Goal: Use online tool/utility: Utilize a website feature to perform a specific function

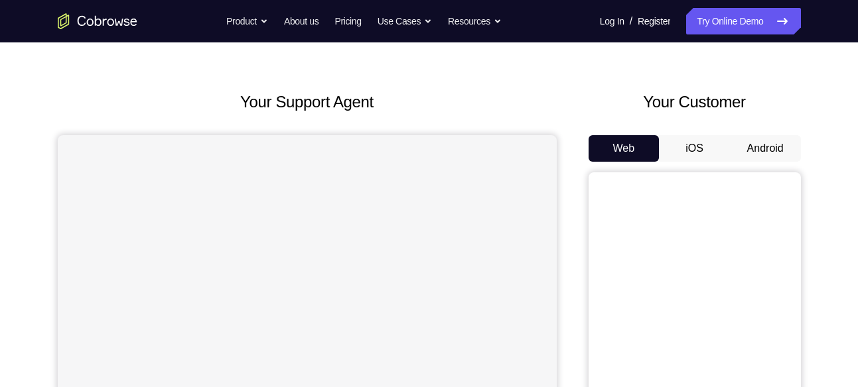
scroll to position [38, 0]
click at [772, 153] on button "Android" at bounding box center [765, 147] width 71 height 27
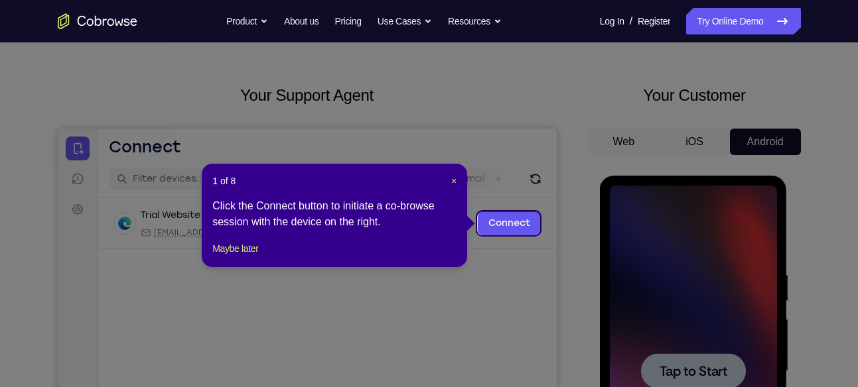
scroll to position [43, 0]
click at [451, 178] on span "×" at bounding box center [453, 181] width 5 height 11
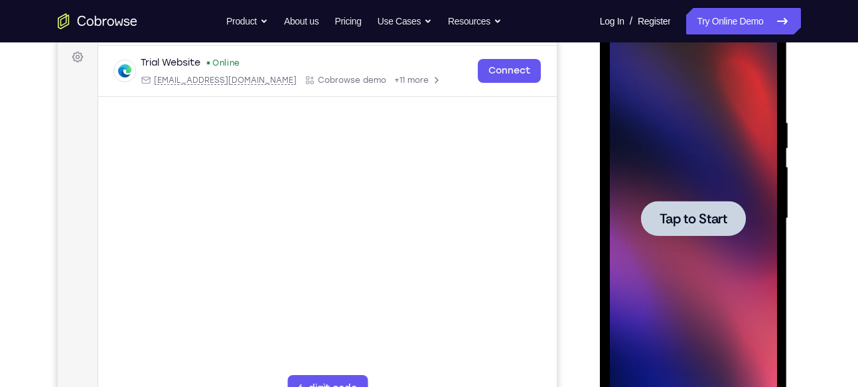
scroll to position [197, 0]
click at [661, 214] on span "Tap to Start" at bounding box center [693, 218] width 68 height 13
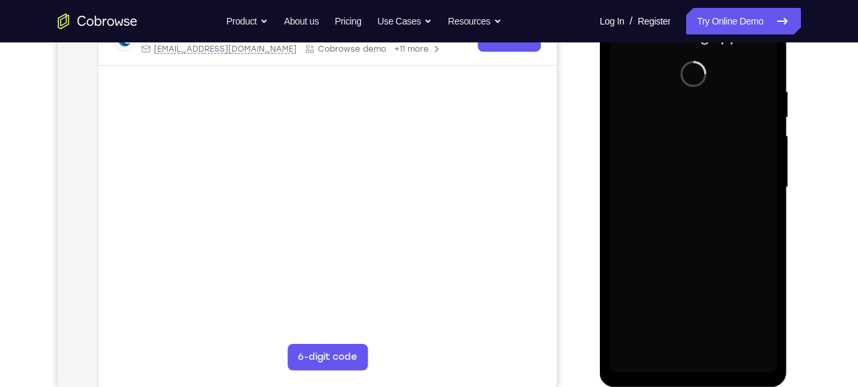
scroll to position [232, 0]
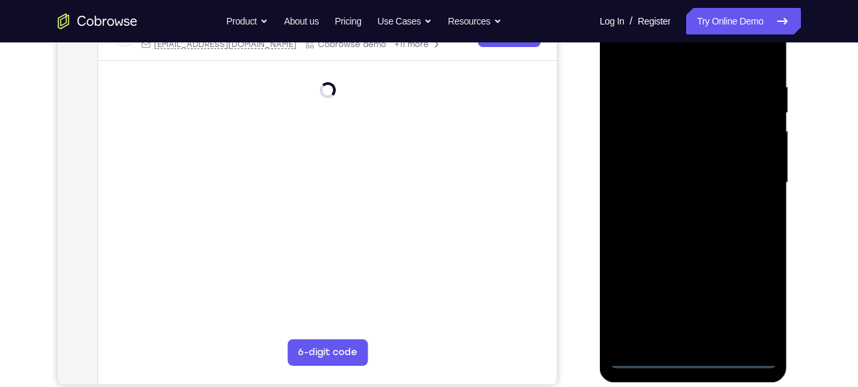
click at [689, 355] on div at bounding box center [693, 183] width 167 height 372
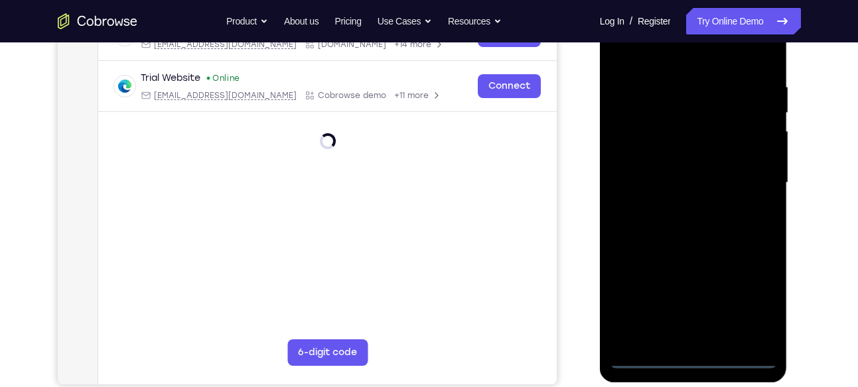
click at [752, 299] on div at bounding box center [693, 183] width 167 height 372
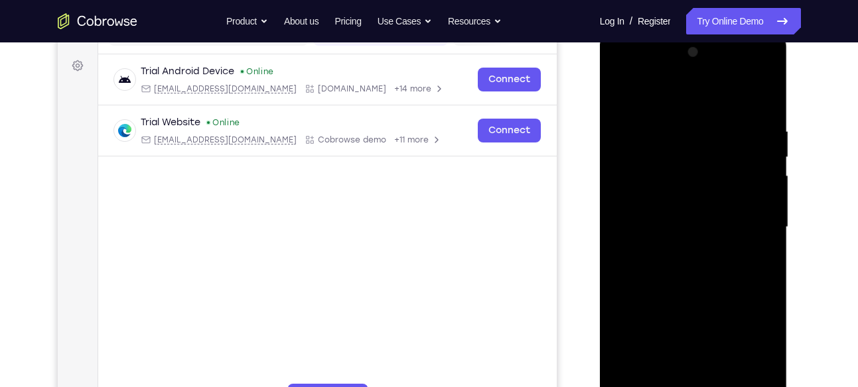
scroll to position [187, 0]
click at [680, 109] on div at bounding box center [693, 228] width 167 height 372
click at [750, 226] on div at bounding box center [693, 228] width 167 height 372
click at [681, 251] on div at bounding box center [693, 228] width 167 height 372
click at [646, 211] on div at bounding box center [693, 228] width 167 height 372
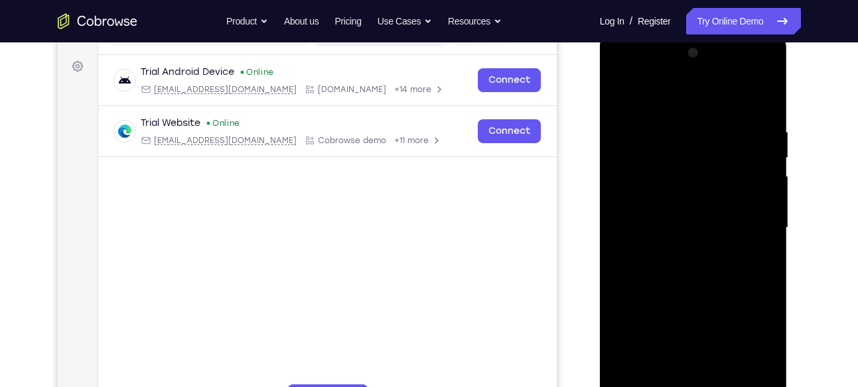
click at [652, 197] on div at bounding box center [693, 228] width 167 height 372
click at [672, 227] on div at bounding box center [693, 228] width 167 height 372
click at [693, 275] on div at bounding box center [693, 228] width 167 height 372
click at [691, 287] on div at bounding box center [693, 228] width 167 height 372
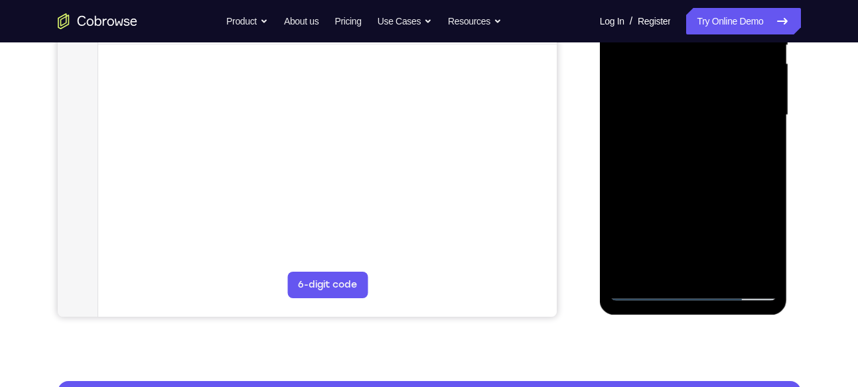
scroll to position [299, 0]
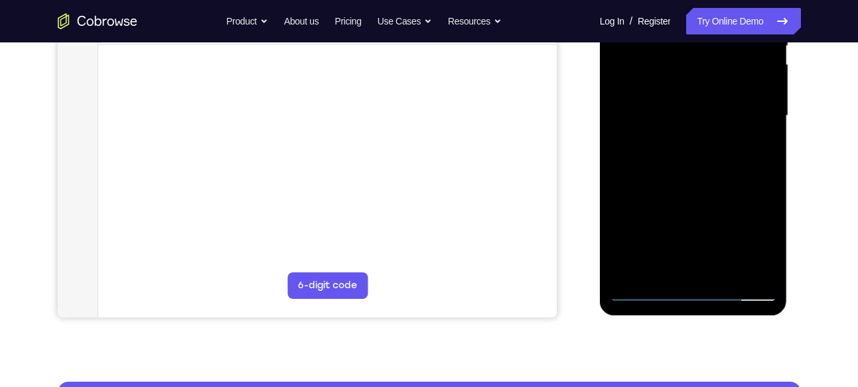
click at [727, 275] on div at bounding box center [693, 116] width 167 height 372
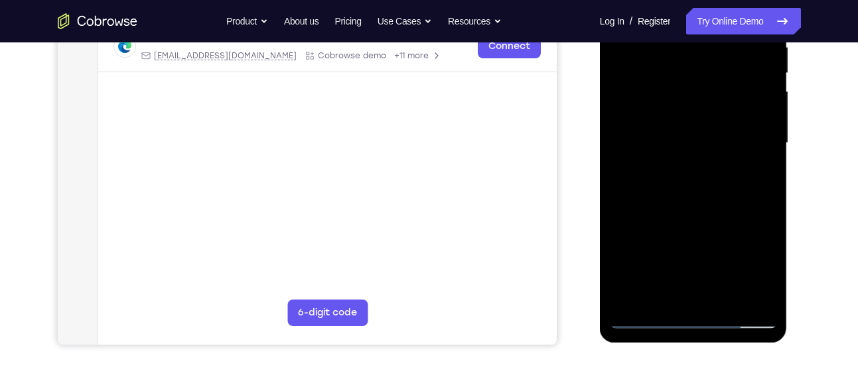
scroll to position [263, 0]
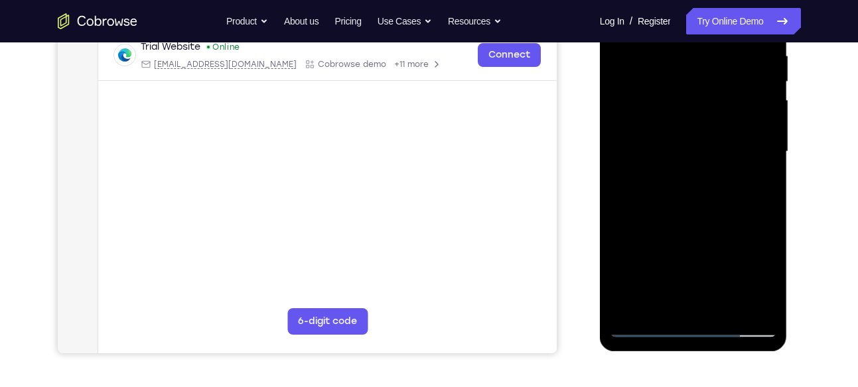
click at [693, 218] on div at bounding box center [693, 152] width 167 height 372
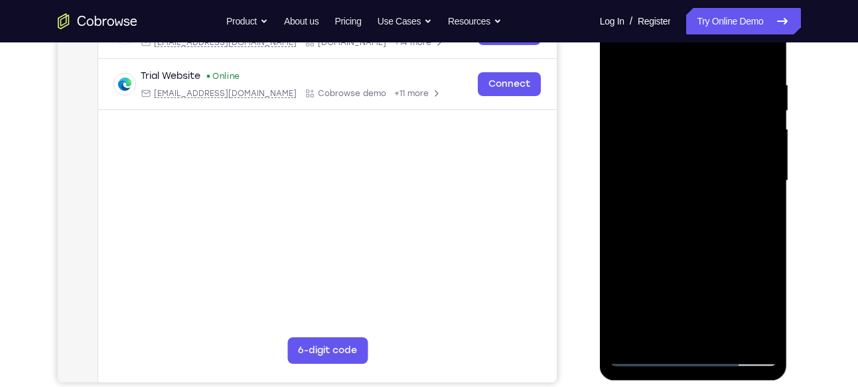
scroll to position [235, 0]
click at [768, 108] on div at bounding box center [693, 181] width 167 height 372
click at [621, 108] on div at bounding box center [693, 181] width 167 height 372
click at [697, 143] on div at bounding box center [693, 181] width 167 height 372
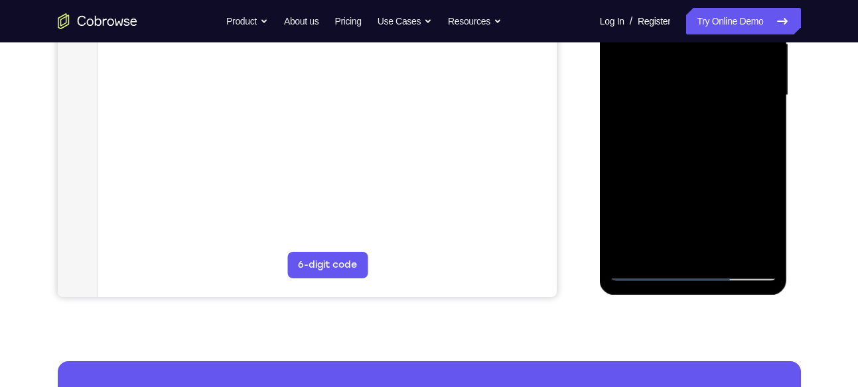
scroll to position [383, 0]
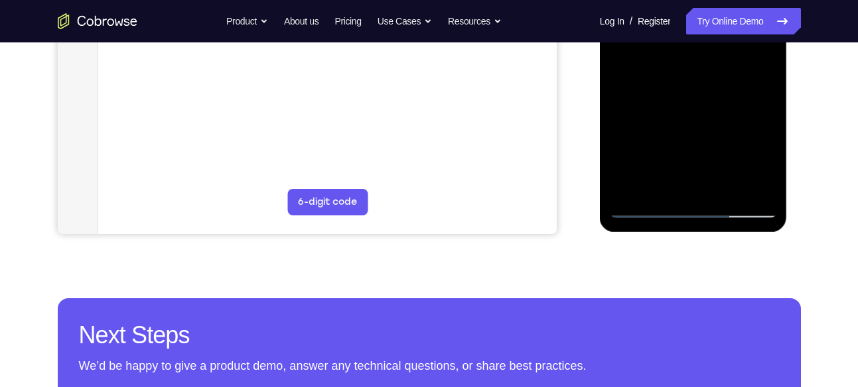
click at [667, 184] on div at bounding box center [693, 33] width 167 height 372
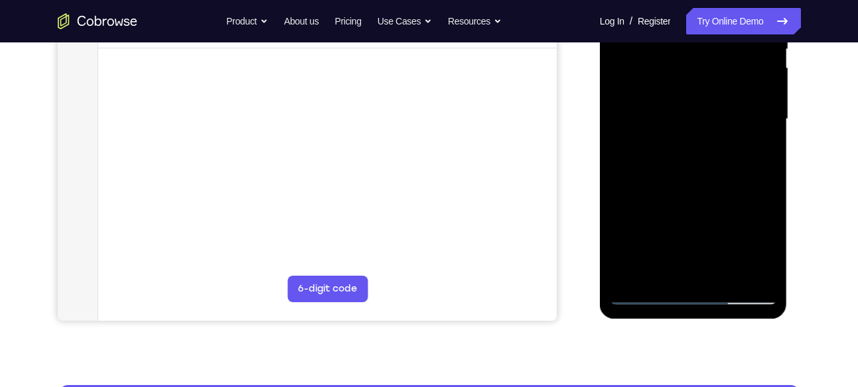
scroll to position [295, 0]
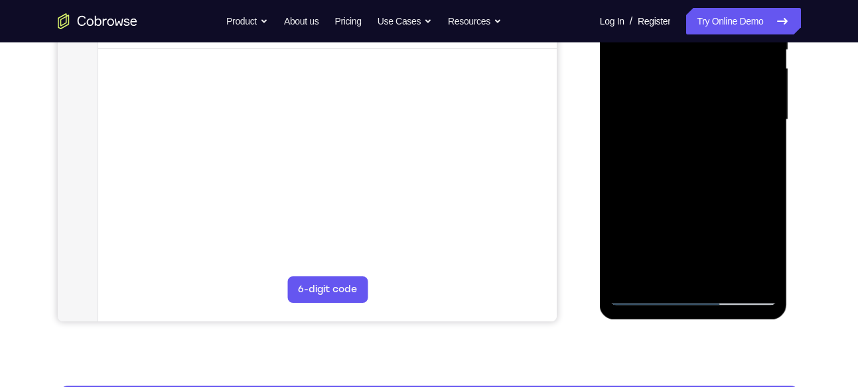
click at [750, 155] on div at bounding box center [693, 120] width 167 height 372
click at [759, 156] on div at bounding box center [693, 120] width 167 height 372
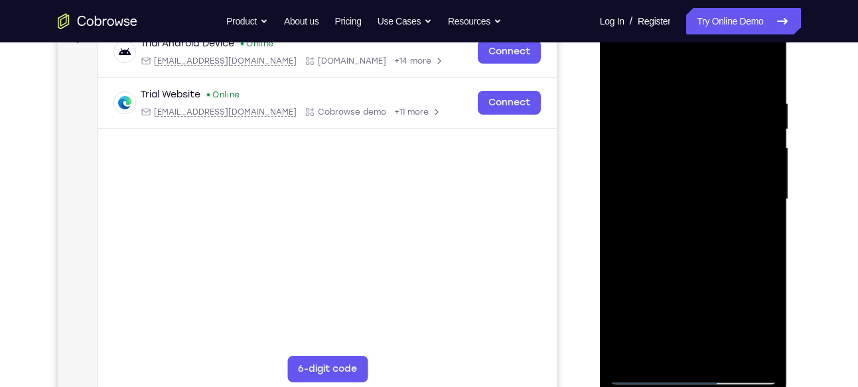
scroll to position [214, 0]
click at [653, 107] on div at bounding box center [693, 201] width 167 height 372
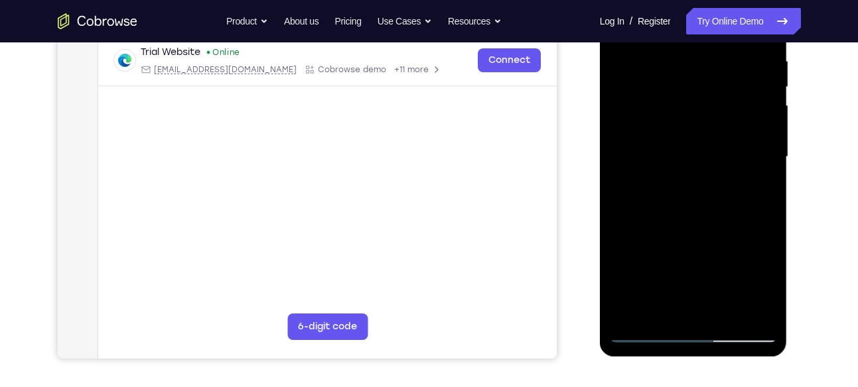
scroll to position [259, 0]
click at [679, 182] on div at bounding box center [693, 157] width 167 height 372
click at [756, 190] on div at bounding box center [693, 157] width 167 height 372
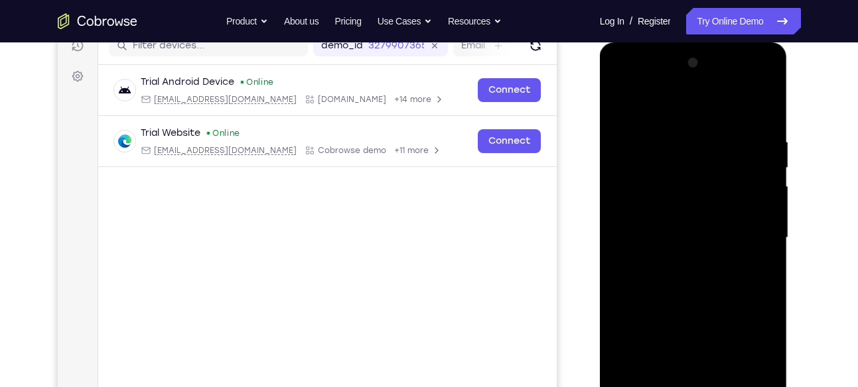
scroll to position [173, 0]
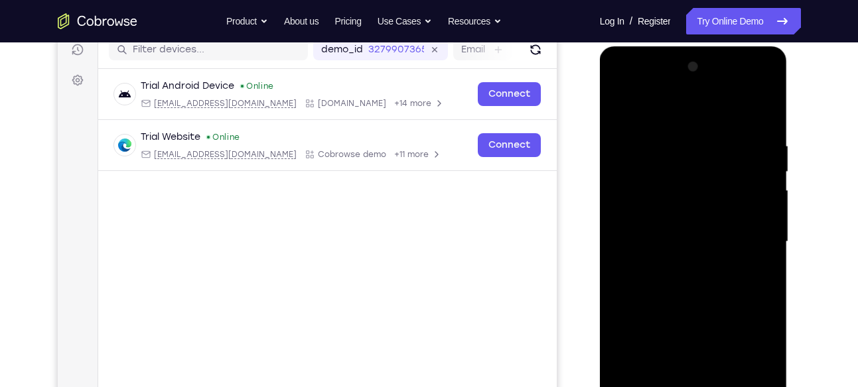
drag, startPoint x: 655, startPoint y: 192, endPoint x: 654, endPoint y: 294, distance: 101.5
click at [654, 294] on div at bounding box center [693, 242] width 167 height 372
drag, startPoint x: 688, startPoint y: 187, endPoint x: 689, endPoint y: 270, distance: 82.9
click at [689, 270] on div at bounding box center [693, 242] width 167 height 372
drag, startPoint x: 669, startPoint y: 177, endPoint x: 669, endPoint y: 255, distance: 78.3
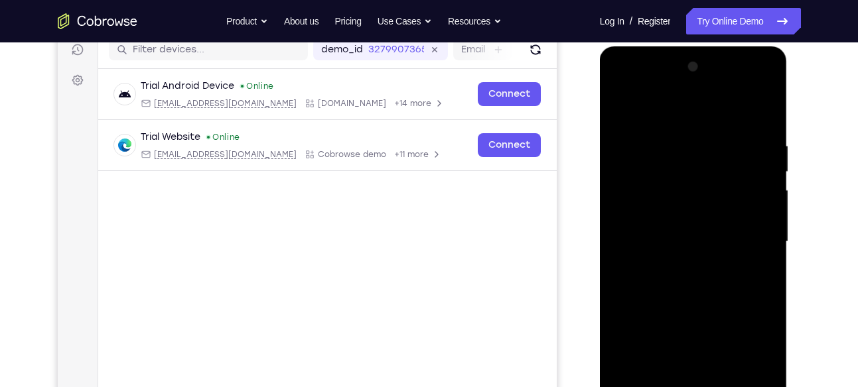
click at [669, 255] on div at bounding box center [693, 242] width 167 height 372
drag, startPoint x: 688, startPoint y: 166, endPoint x: 693, endPoint y: 249, distance: 83.7
click at [693, 249] on div at bounding box center [693, 242] width 167 height 372
drag, startPoint x: 675, startPoint y: 192, endPoint x: 674, endPoint y: 255, distance: 62.4
click at [674, 255] on div at bounding box center [693, 242] width 167 height 372
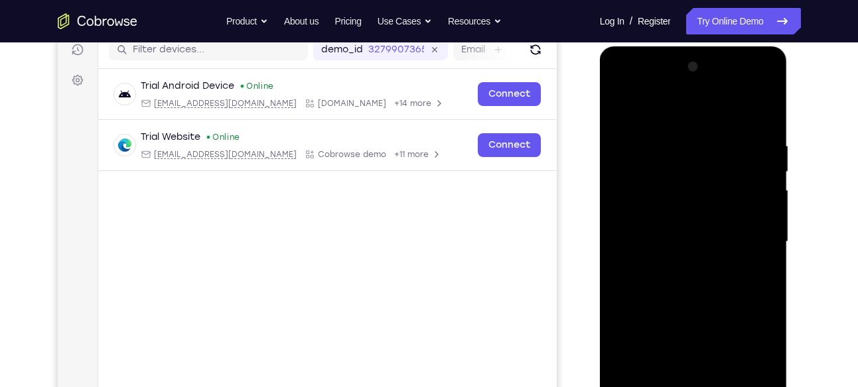
drag, startPoint x: 638, startPoint y: 140, endPoint x: 648, endPoint y: 216, distance: 76.9
click at [648, 216] on div at bounding box center [693, 242] width 167 height 372
drag, startPoint x: 623, startPoint y: 135, endPoint x: 634, endPoint y: 225, distance: 90.9
click at [634, 225] on div at bounding box center [693, 242] width 167 height 372
click at [615, 113] on div at bounding box center [693, 242] width 167 height 372
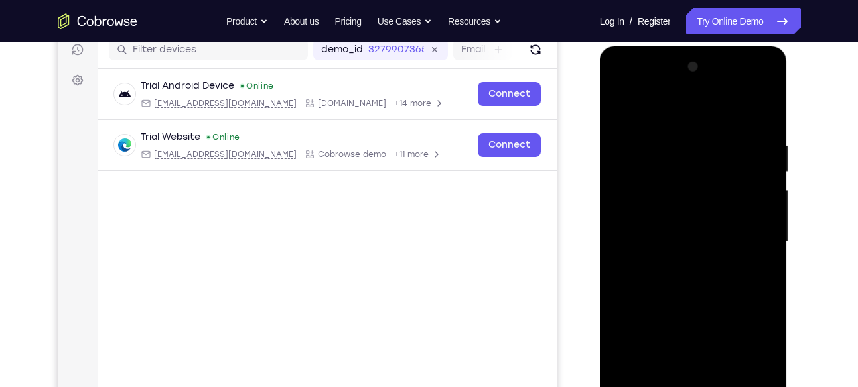
click at [687, 232] on div at bounding box center [693, 242] width 167 height 372
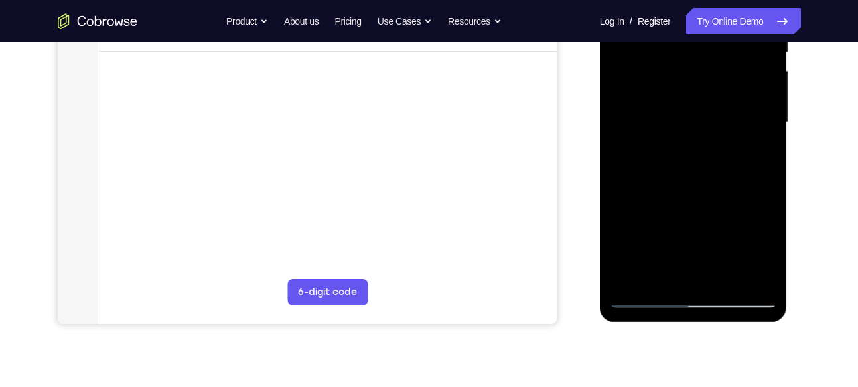
scroll to position [292, 0]
click at [753, 153] on div at bounding box center [693, 124] width 167 height 372
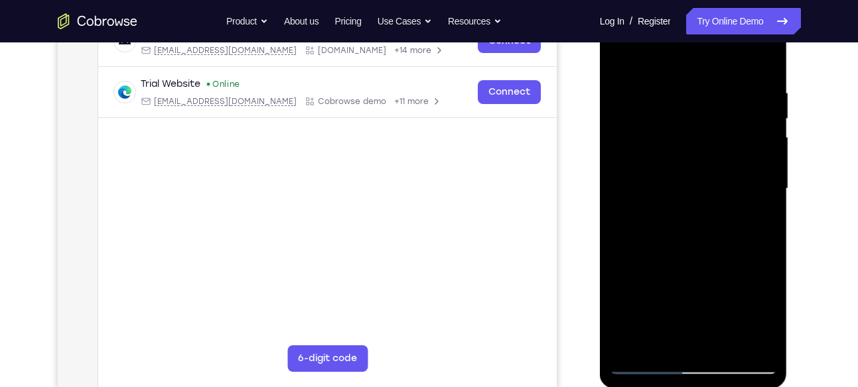
scroll to position [227, 0]
click at [617, 56] on div at bounding box center [693, 189] width 167 height 372
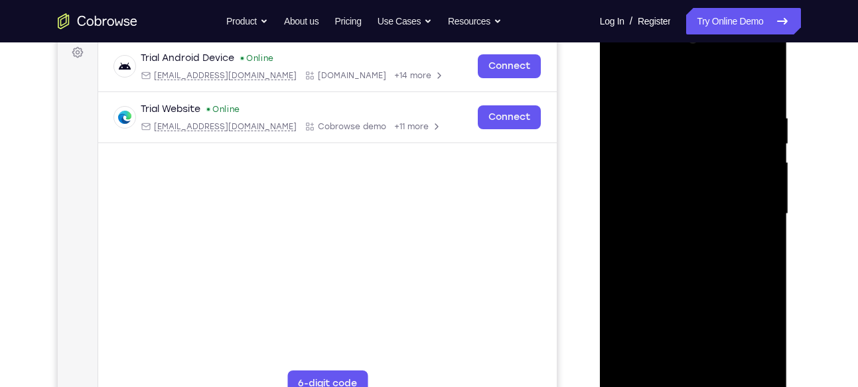
scroll to position [202, 0]
click at [771, 142] on div at bounding box center [693, 214] width 167 height 372
click at [766, 139] on div at bounding box center [693, 214] width 167 height 372
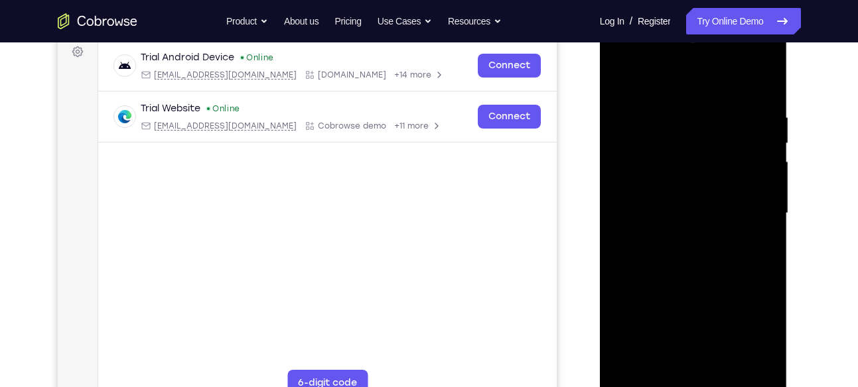
click at [622, 78] on div at bounding box center [693, 214] width 167 height 372
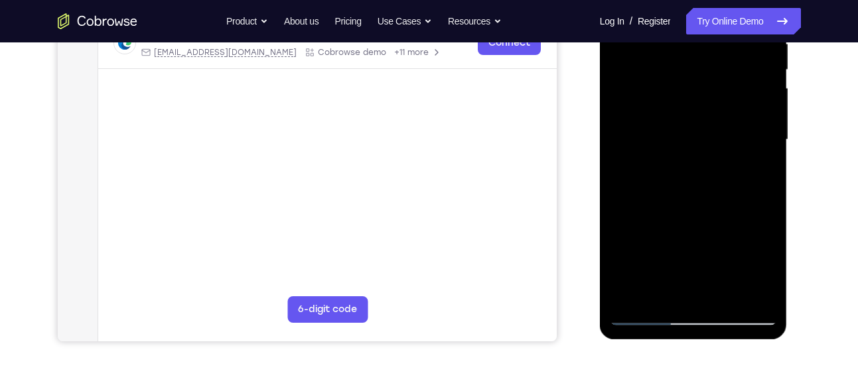
scroll to position [276, 0]
click at [695, 294] on div at bounding box center [693, 140] width 167 height 372
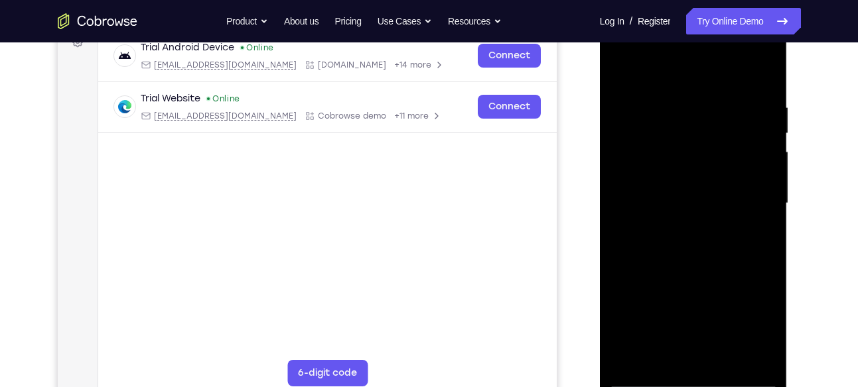
scroll to position [211, 0]
drag, startPoint x: 695, startPoint y: 359, endPoint x: 708, endPoint y: 92, distance: 267.7
click at [708, 92] on div at bounding box center [693, 205] width 167 height 372
drag, startPoint x: 708, startPoint y: 255, endPoint x: 730, endPoint y: 76, distance: 180.5
click at [730, 76] on div at bounding box center [693, 205] width 167 height 372
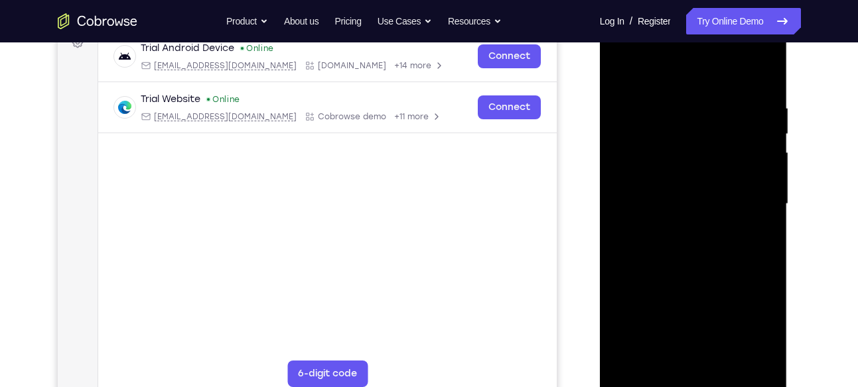
drag, startPoint x: 719, startPoint y: 266, endPoint x: 734, endPoint y: 138, distance: 129.0
click at [734, 138] on div at bounding box center [693, 205] width 167 height 372
drag, startPoint x: 697, startPoint y: 236, endPoint x: 708, endPoint y: 56, distance: 180.2
click at [708, 56] on div at bounding box center [693, 205] width 167 height 372
drag, startPoint x: 730, startPoint y: 267, endPoint x: 759, endPoint y: 21, distance: 247.2
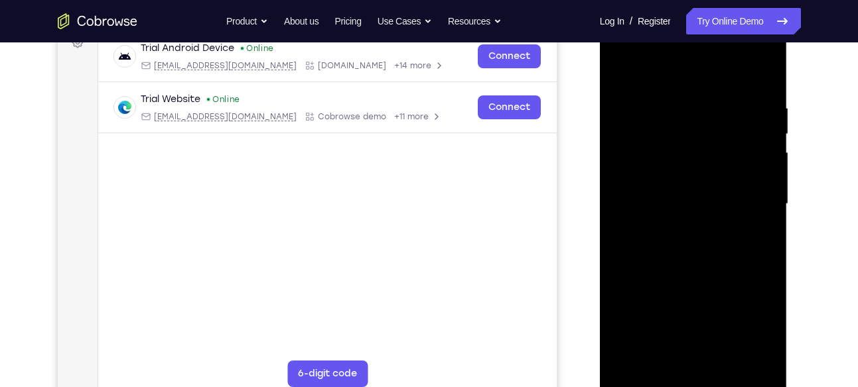
click at [759, 21] on div at bounding box center [693, 205] width 167 height 372
drag, startPoint x: 699, startPoint y: 259, endPoint x: 708, endPoint y: 74, distance: 185.3
click at [708, 74] on div at bounding box center [693, 205] width 167 height 372
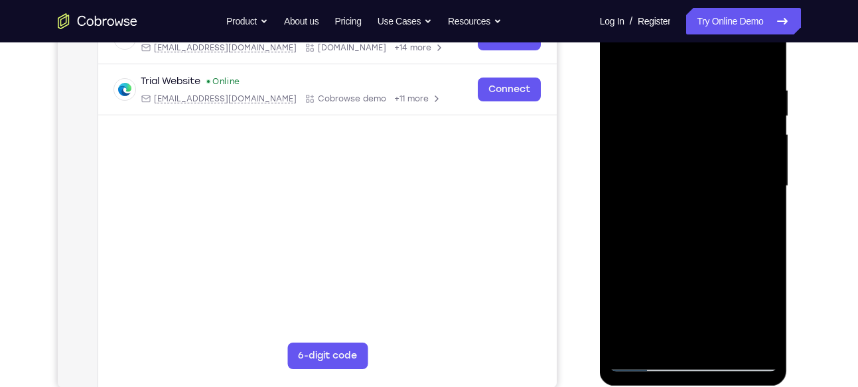
scroll to position [223, 0]
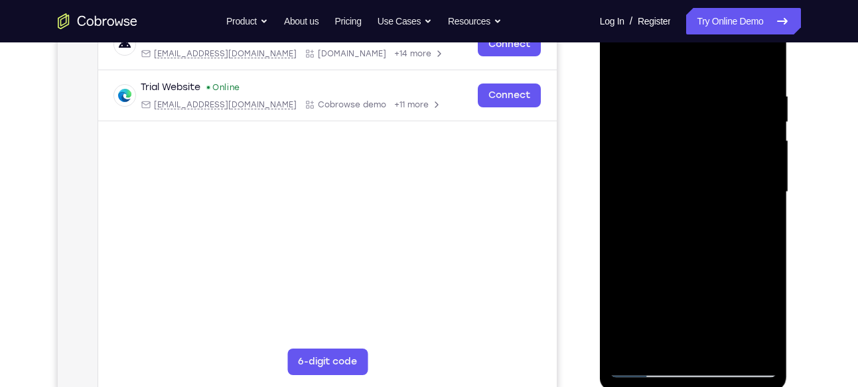
drag, startPoint x: 661, startPoint y: 240, endPoint x: 670, endPoint y: 83, distance: 156.8
click at [670, 83] on div at bounding box center [693, 193] width 167 height 372
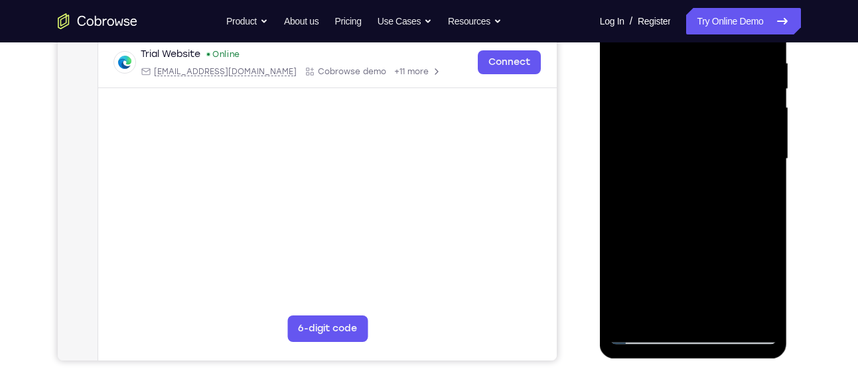
scroll to position [257, 0]
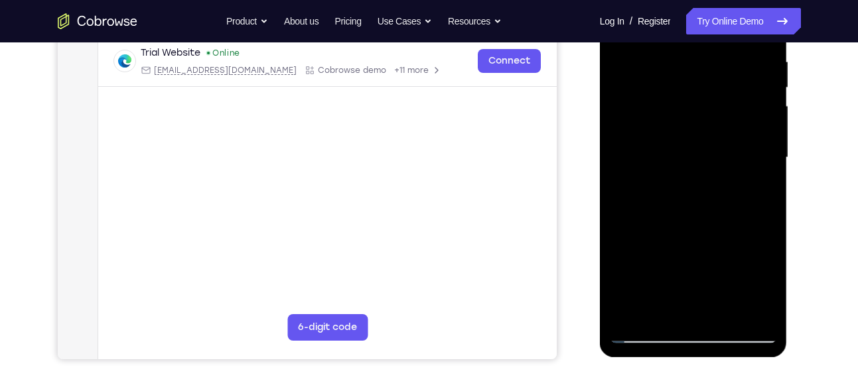
click at [634, 316] on div at bounding box center [693, 158] width 167 height 372
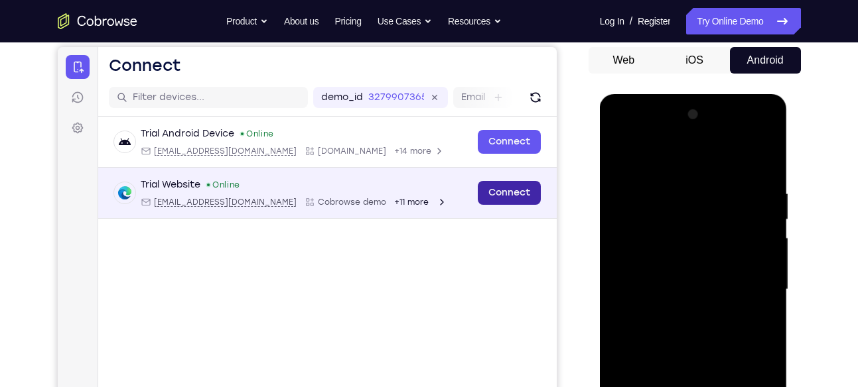
scroll to position [115, 0]
